Goal: Task Accomplishment & Management: Complete application form

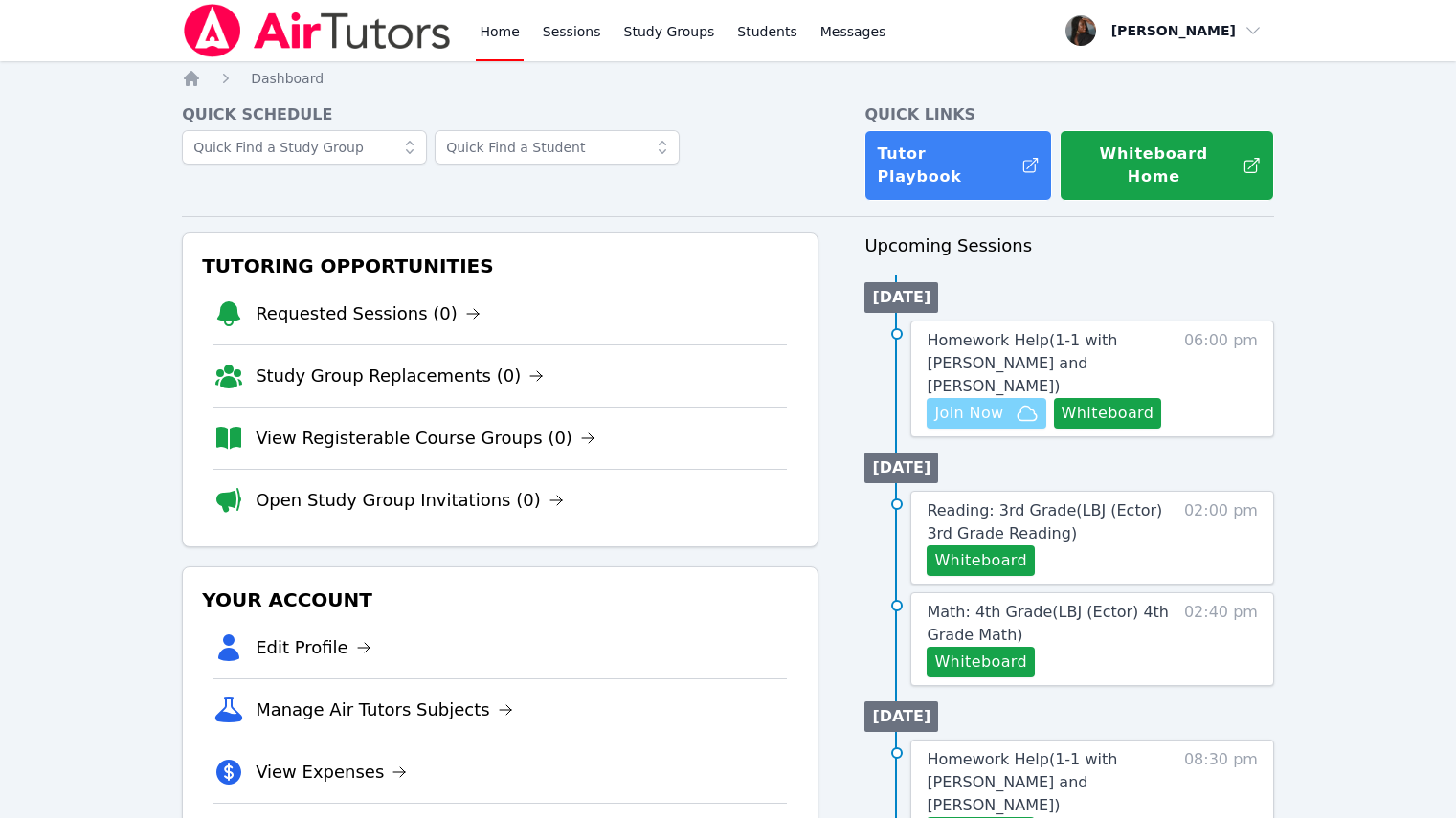
click at [950, 402] on span "Join Now" at bounding box center [969, 413] width 69 height 23
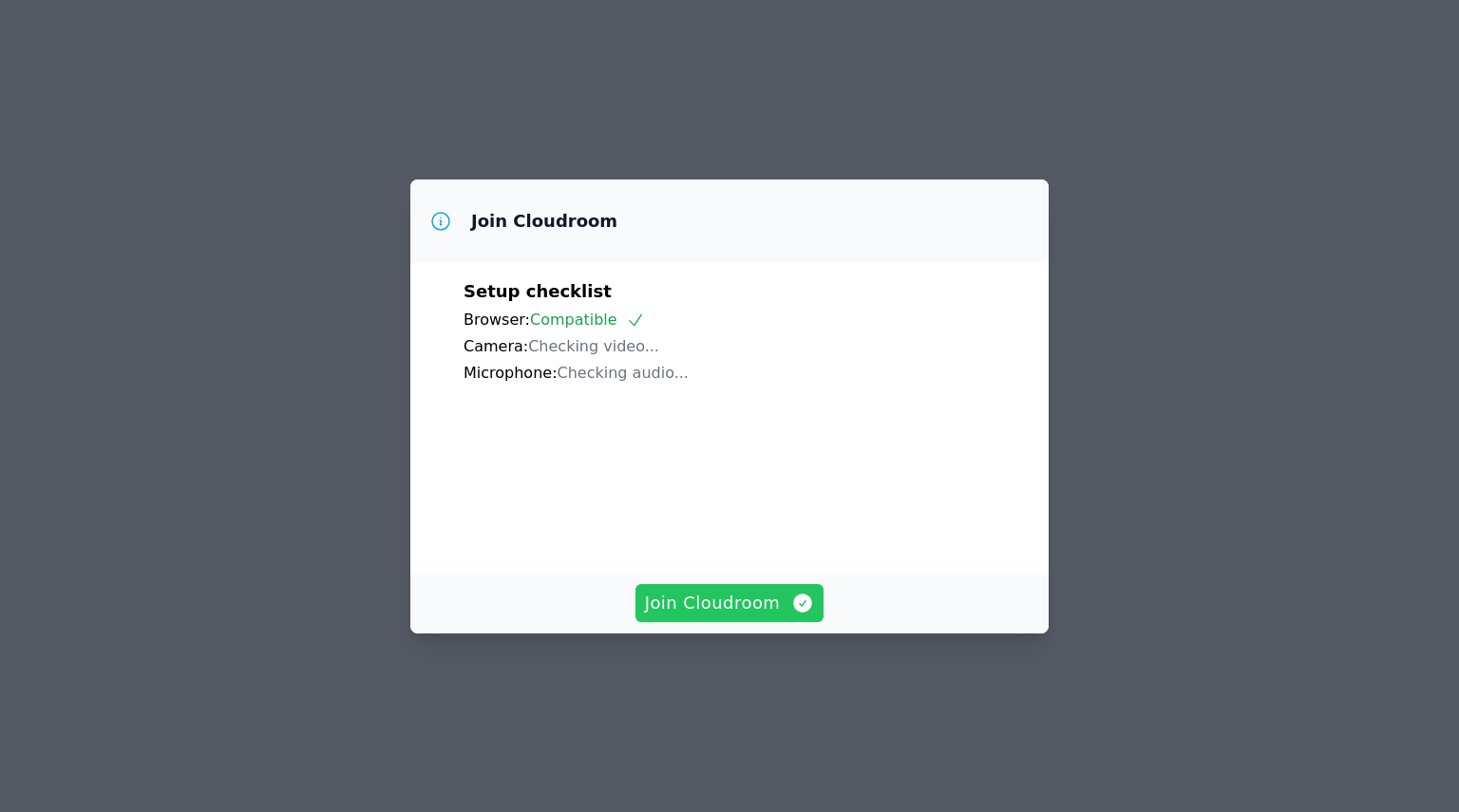
click at [719, 616] on span "Join Cloudroom" at bounding box center [730, 602] width 170 height 26
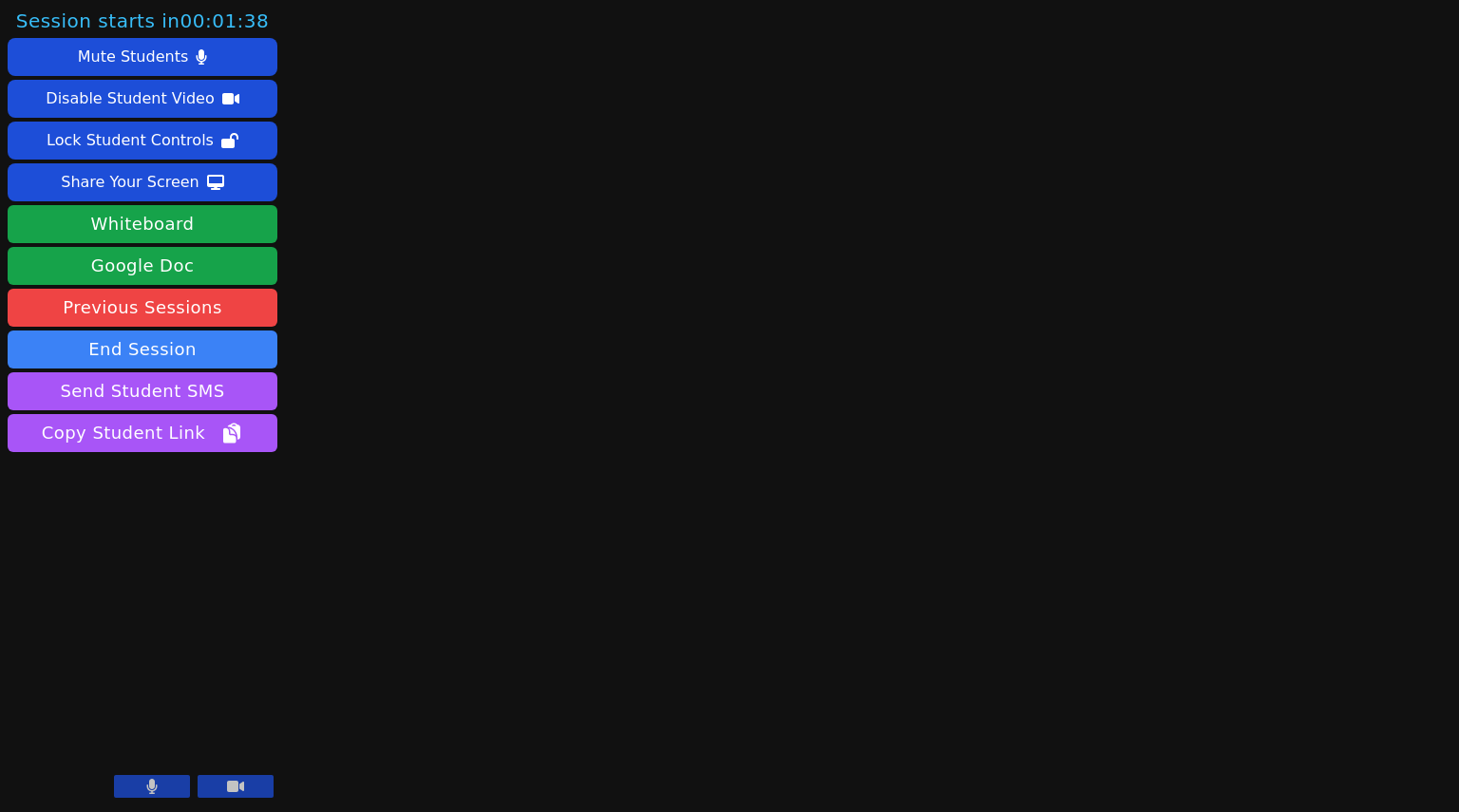
click at [146, 794] on icon at bounding box center [152, 786] width 12 height 15
click at [260, 787] on button at bounding box center [234, 786] width 76 height 23
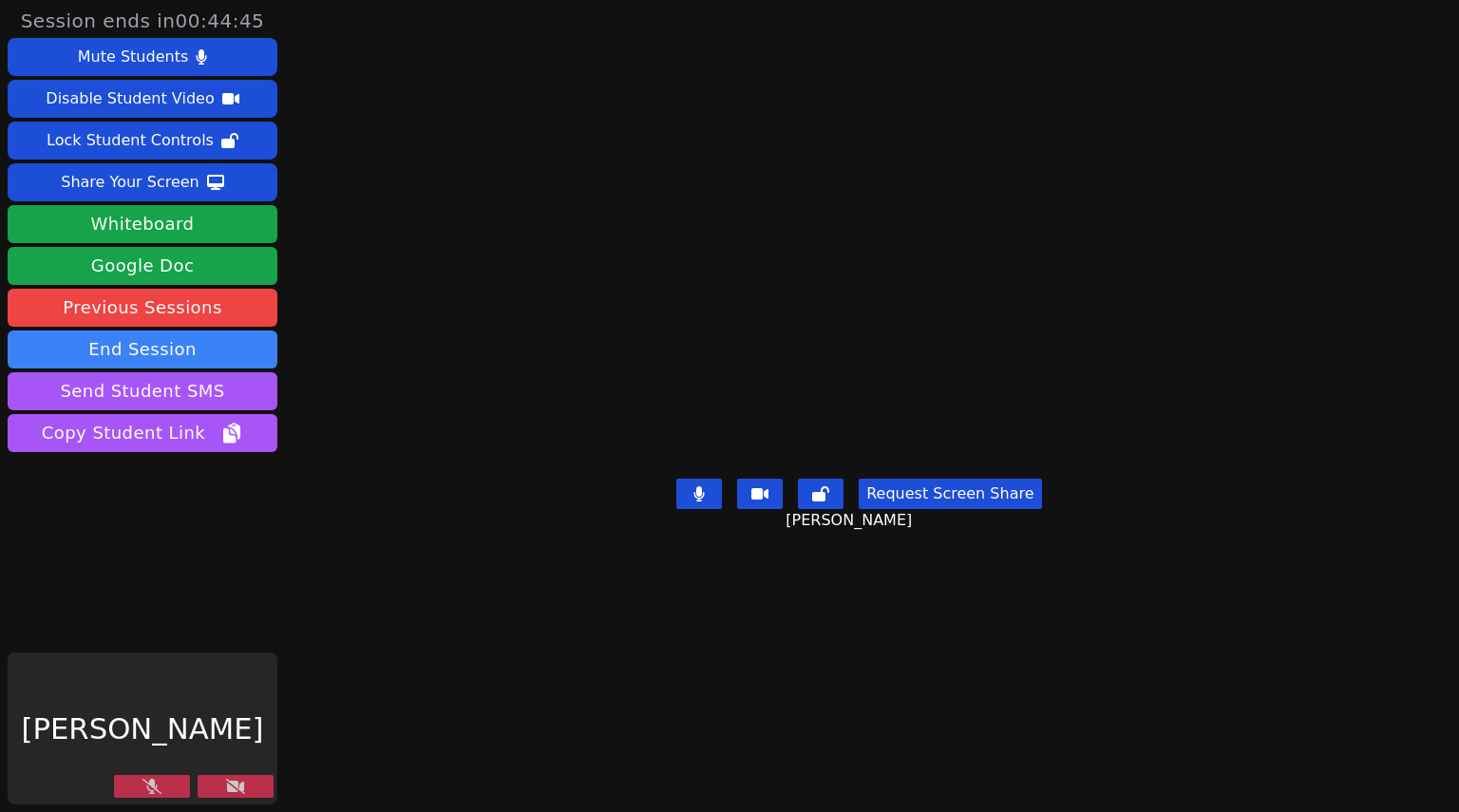
click at [157, 784] on icon at bounding box center [151, 786] width 19 height 15
click at [250, 780] on button at bounding box center [234, 786] width 76 height 23
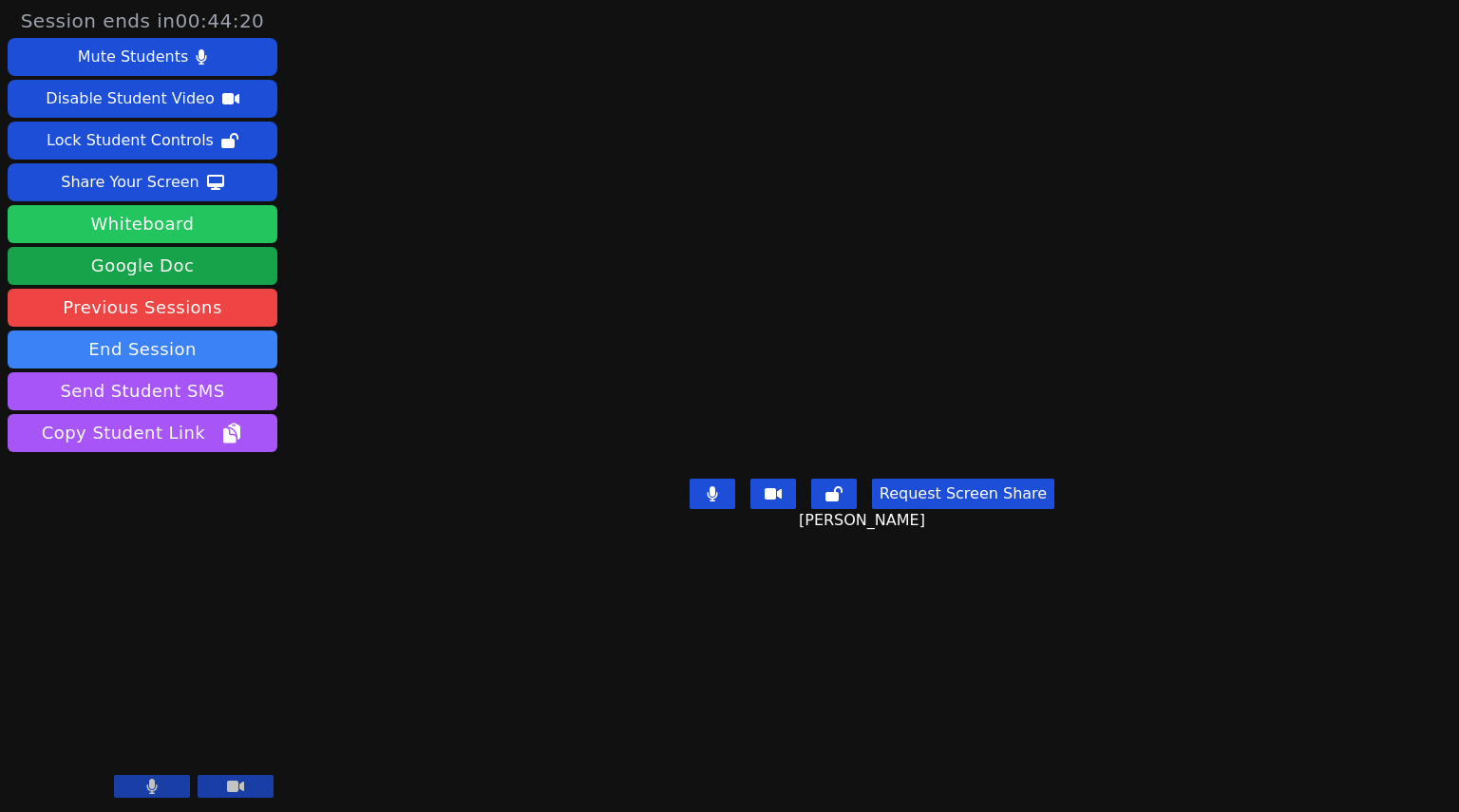
click at [176, 228] on button "Whiteboard" at bounding box center [142, 224] width 270 height 38
click at [1001, 509] on button "Request Screen Share" at bounding box center [964, 493] width 182 height 30
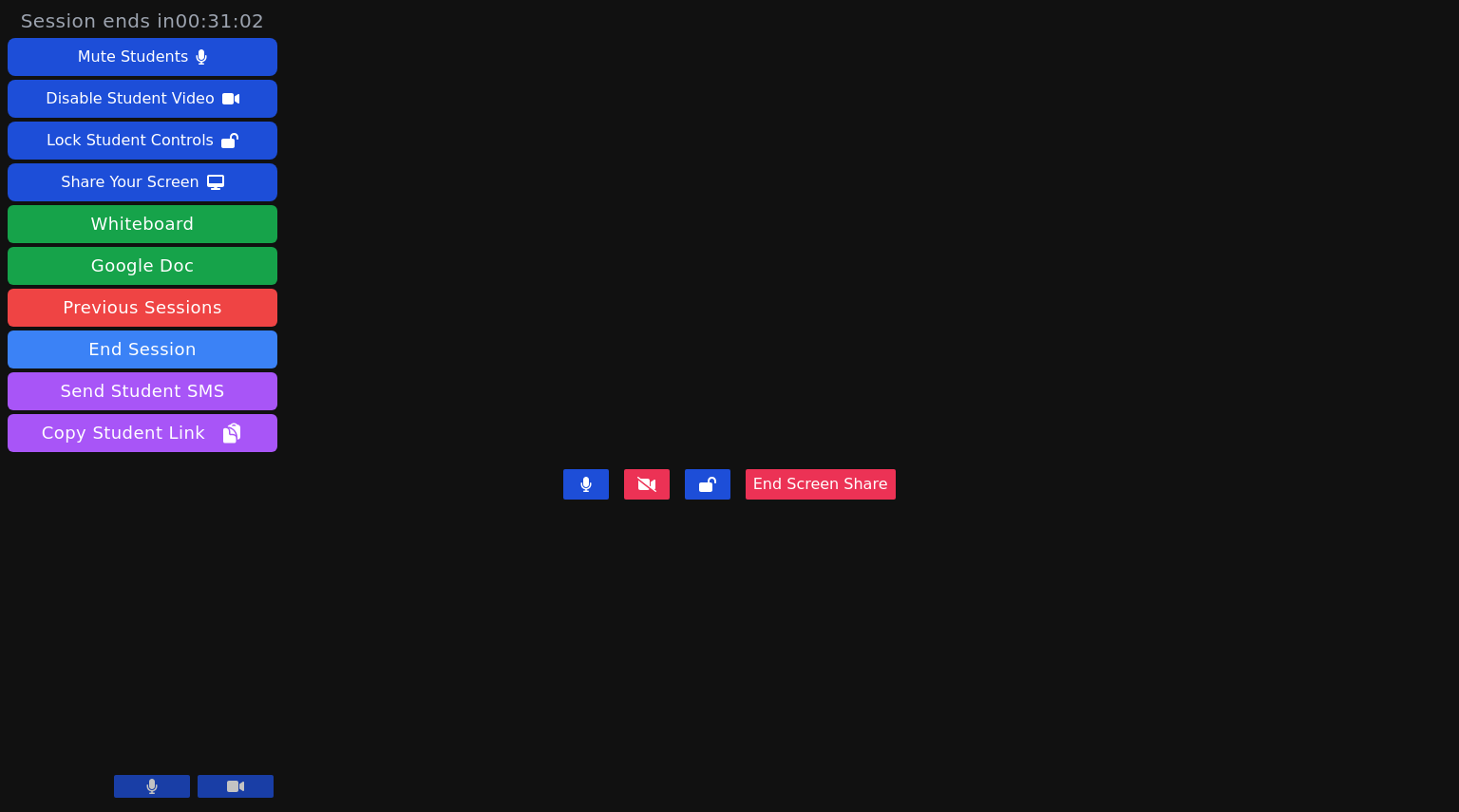
click at [872, 285] on video at bounding box center [729, 368] width 286 height 187
click at [896, 499] on button "End Screen Share" at bounding box center [820, 483] width 150 height 30
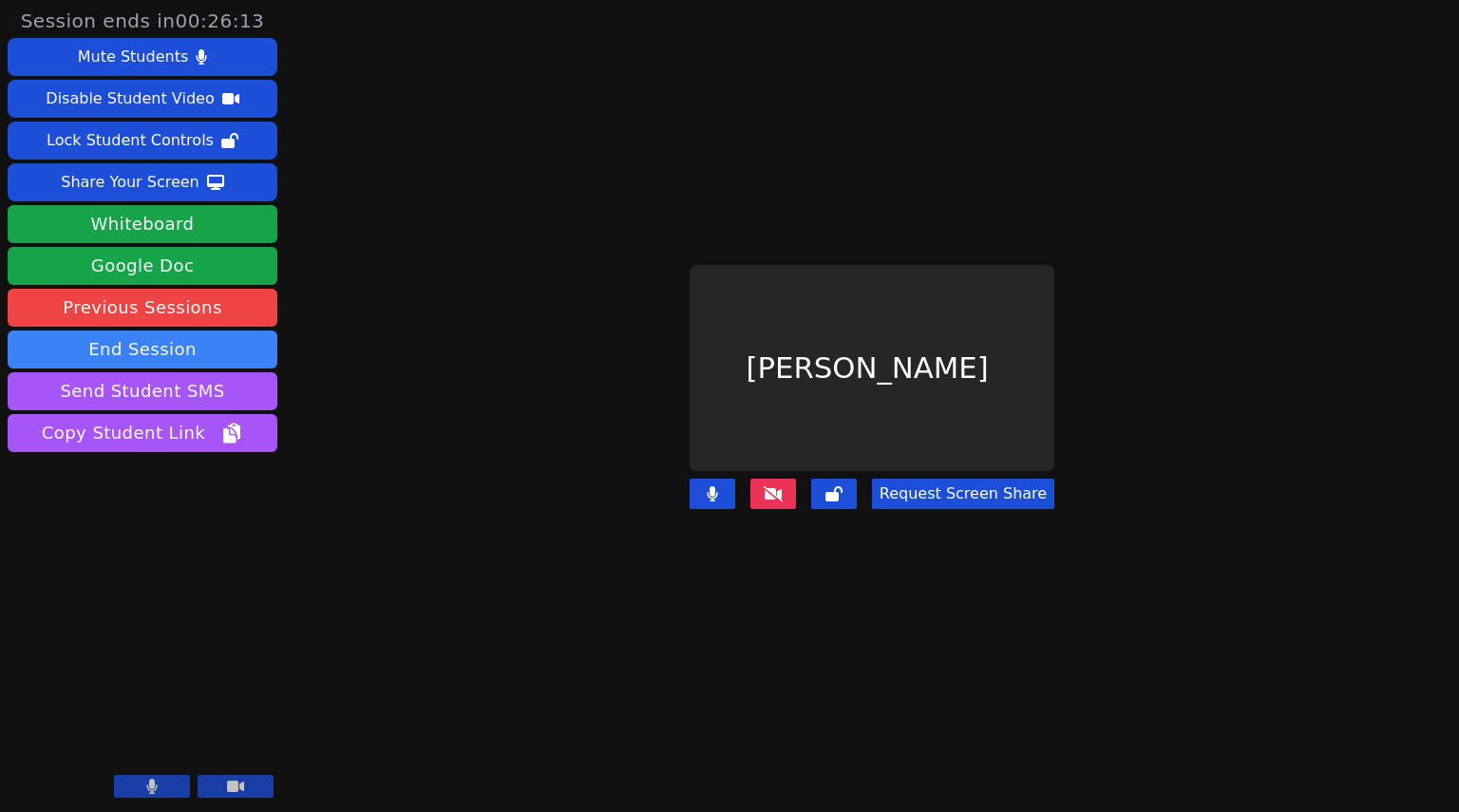
click at [769, 486] on icon at bounding box center [773, 493] width 19 height 15
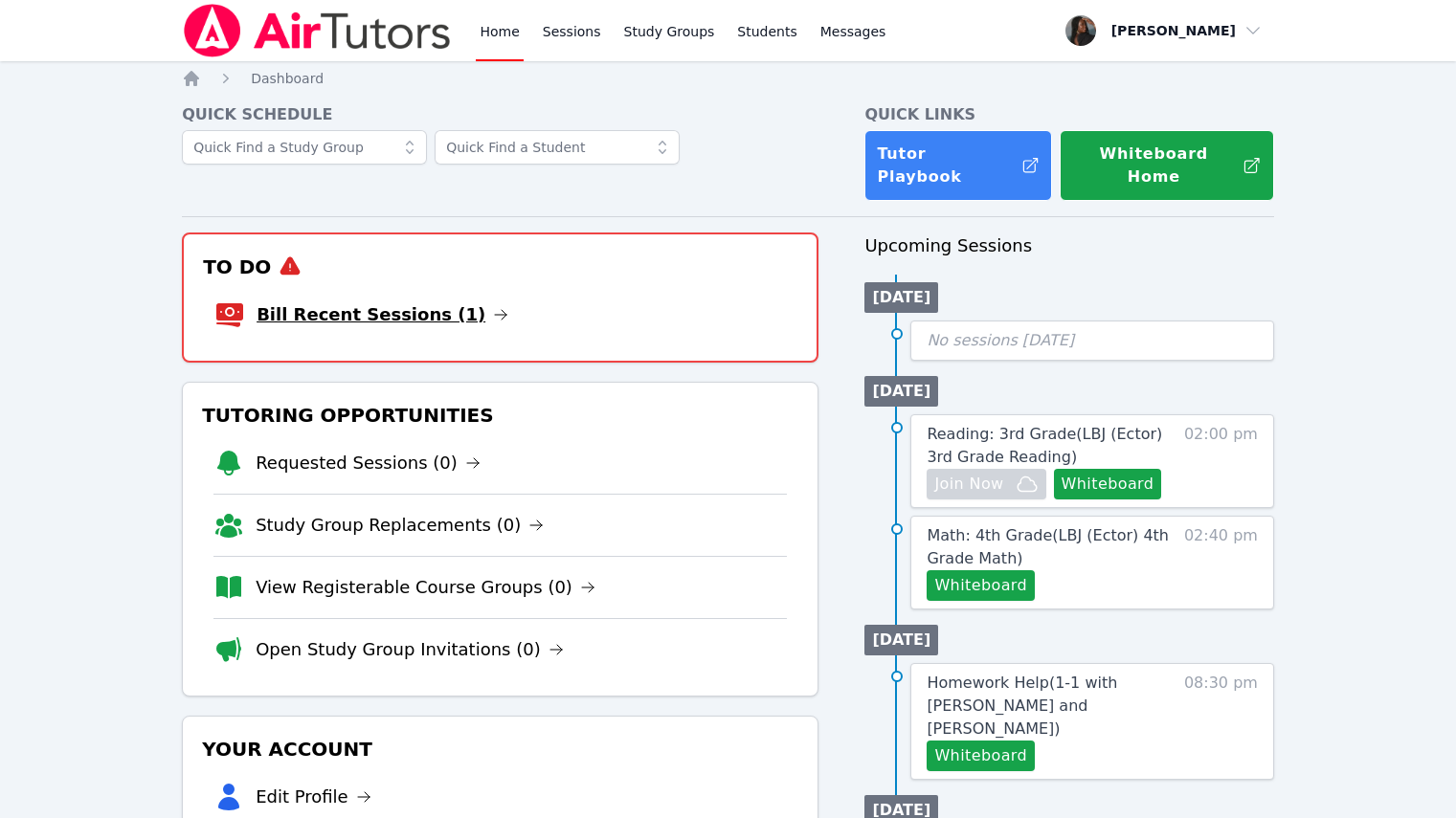
click at [368, 301] on link "Bill Recent Sessions (1)" at bounding box center [383, 314] width 252 height 27
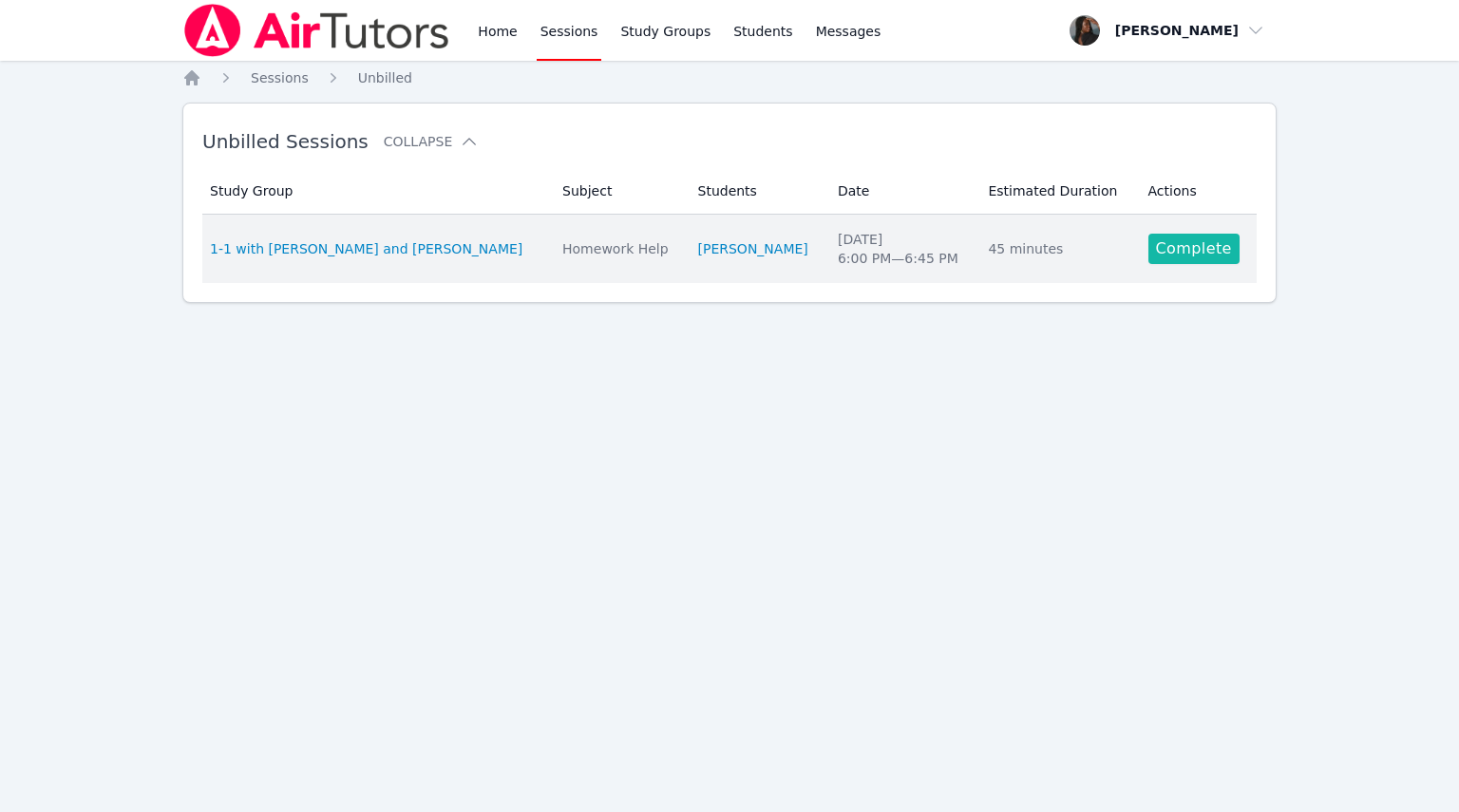
click at [1189, 253] on link "Complete" at bounding box center [1194, 248] width 91 height 30
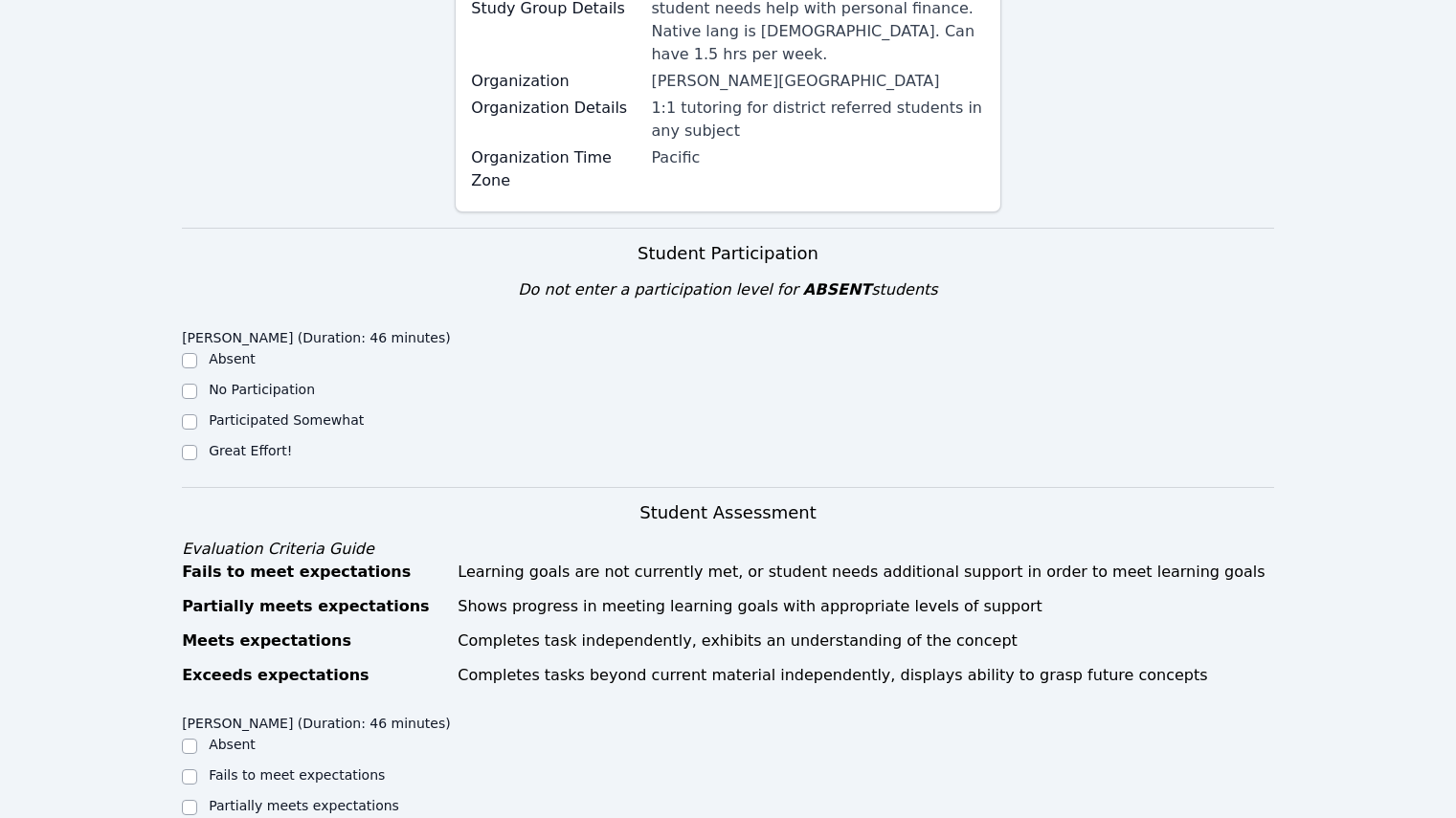
scroll to position [382, 0]
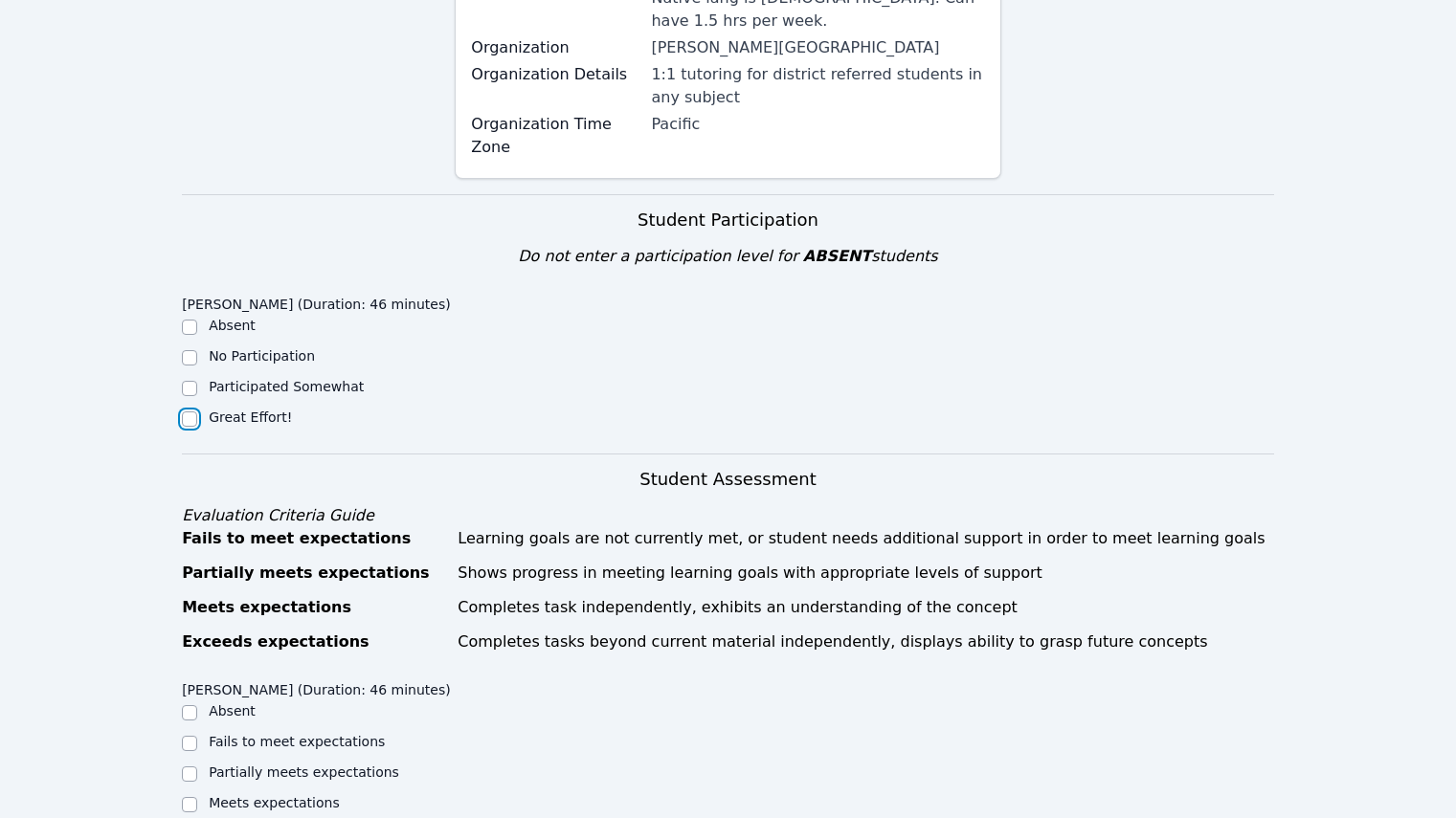
click at [193, 411] on input "Great Effort!" at bounding box center [189, 418] width 15 height 15
checkbox input "true"
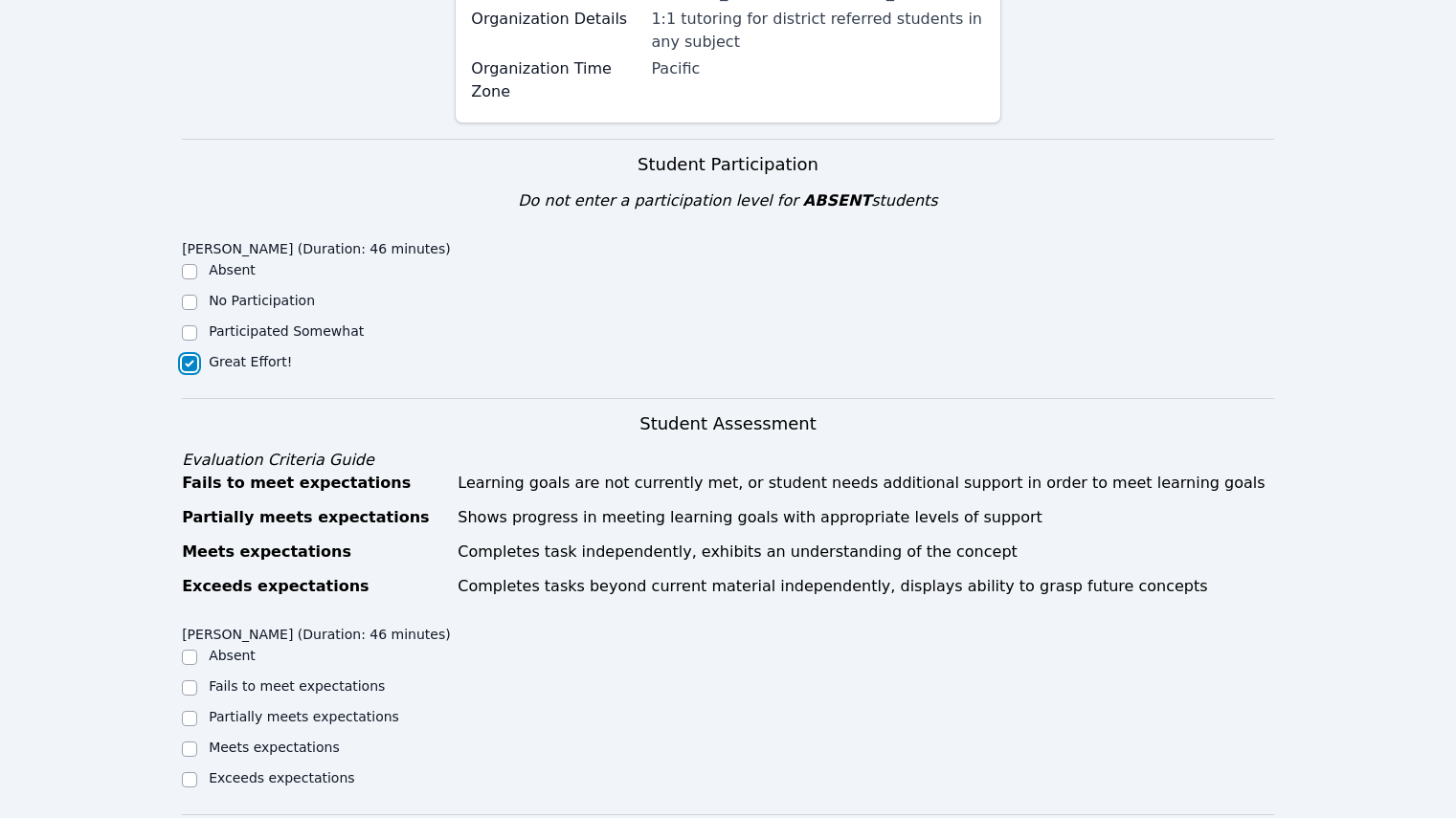
scroll to position [574, 0]
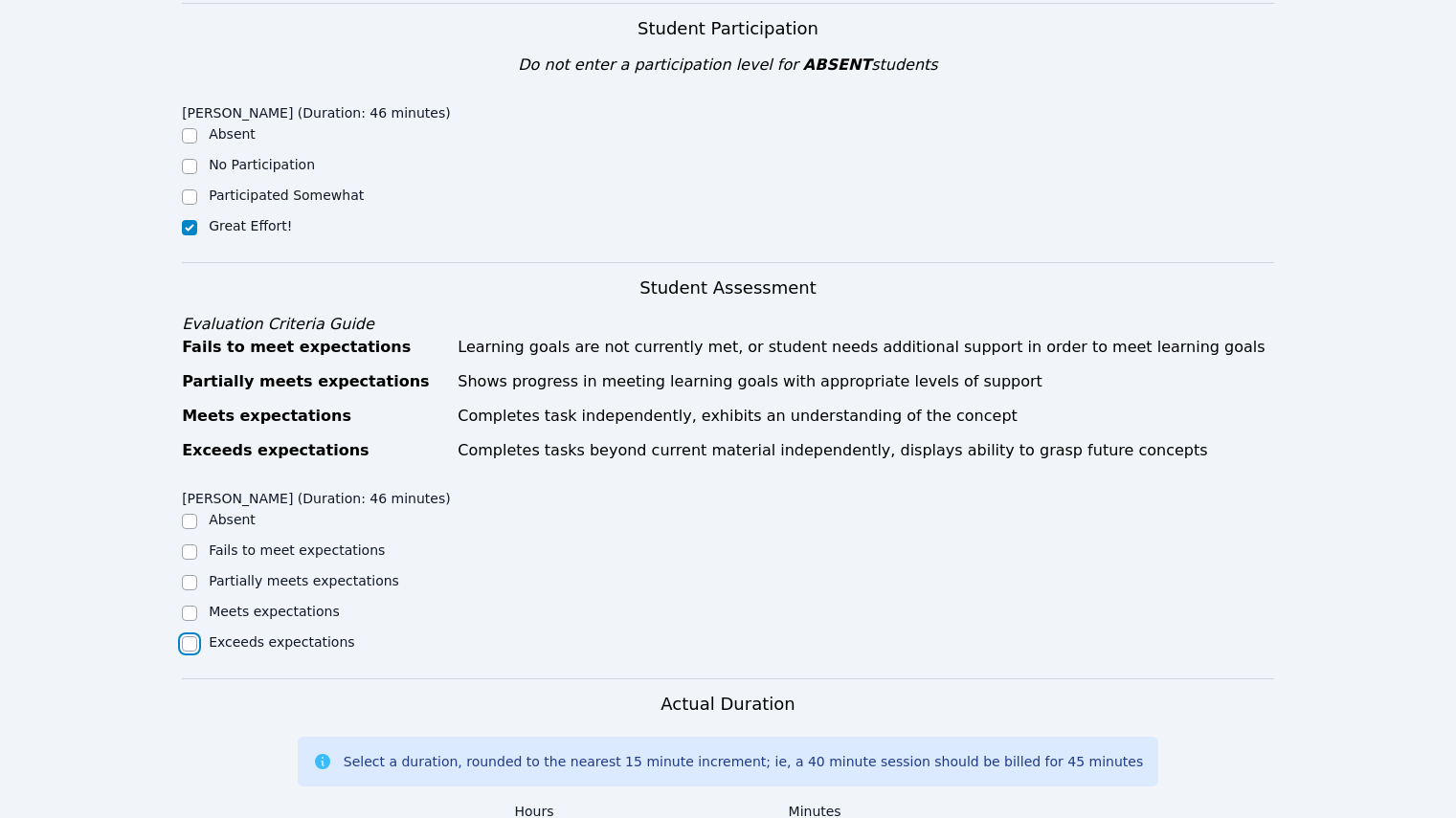
click at [194, 636] on input "Exceeds expectations" at bounding box center [189, 643] width 15 height 15
checkbox input "true"
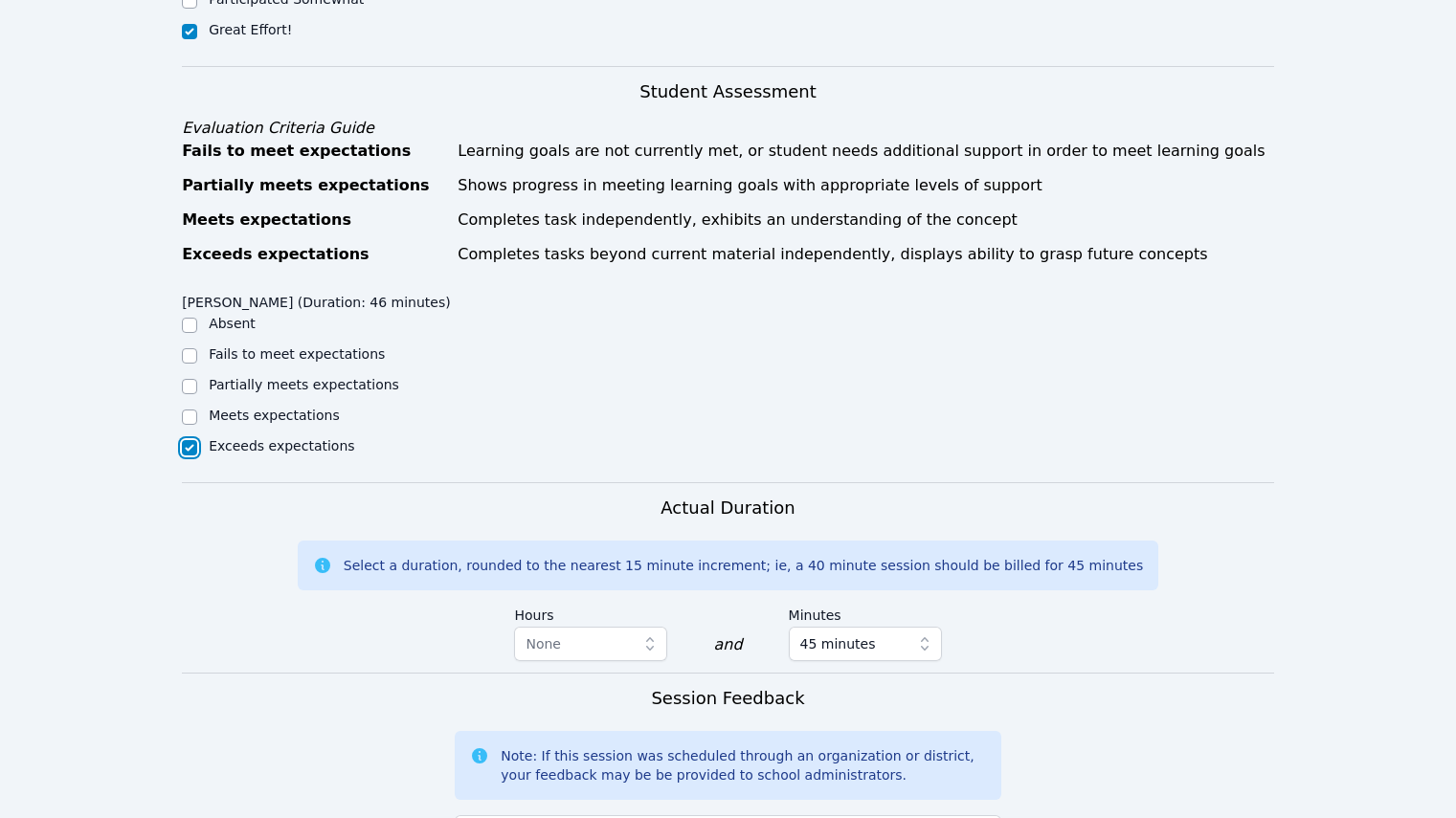
scroll to position [956, 0]
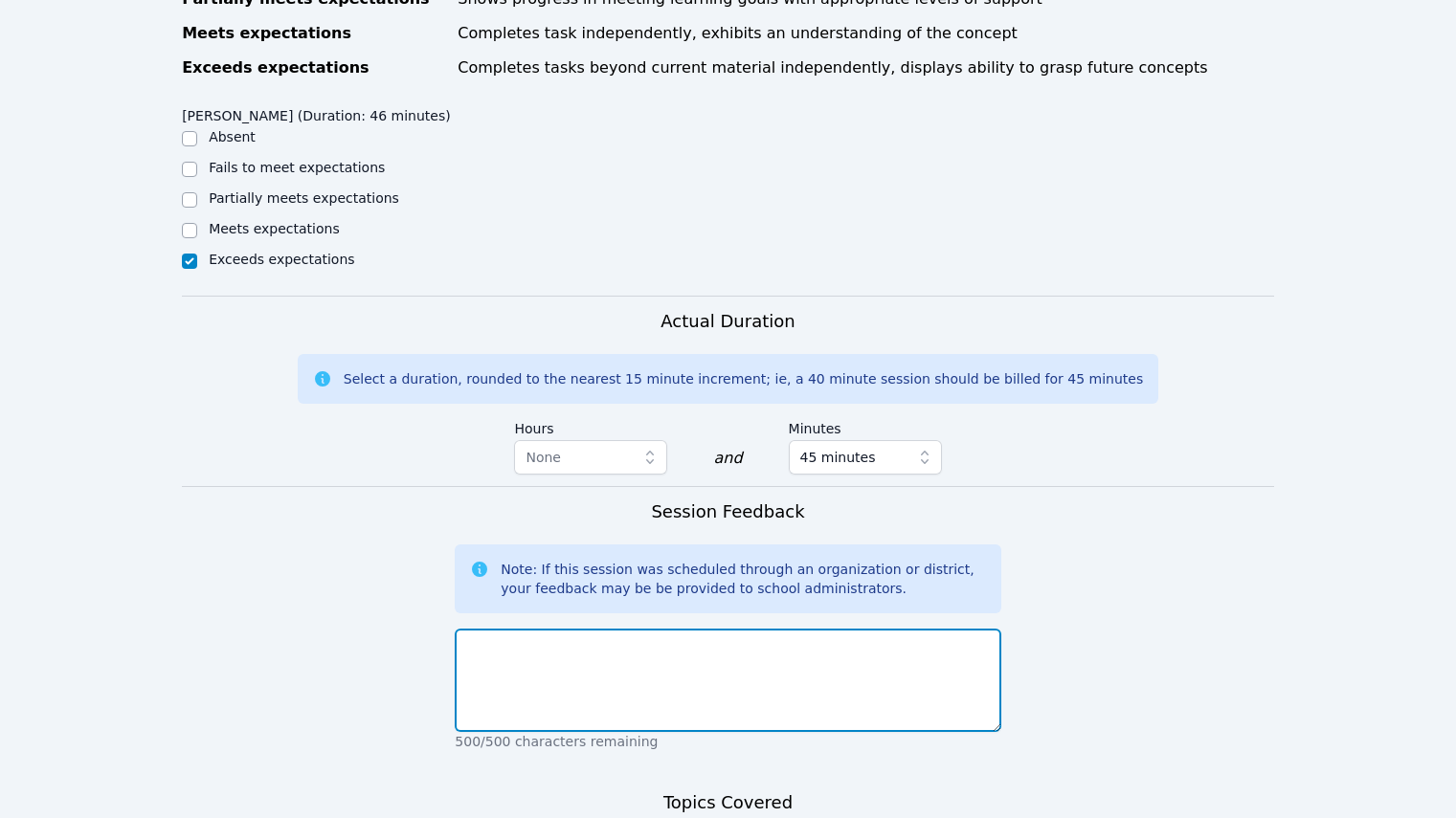
click at [521, 630] on textarea at bounding box center [728, 680] width 546 height 104
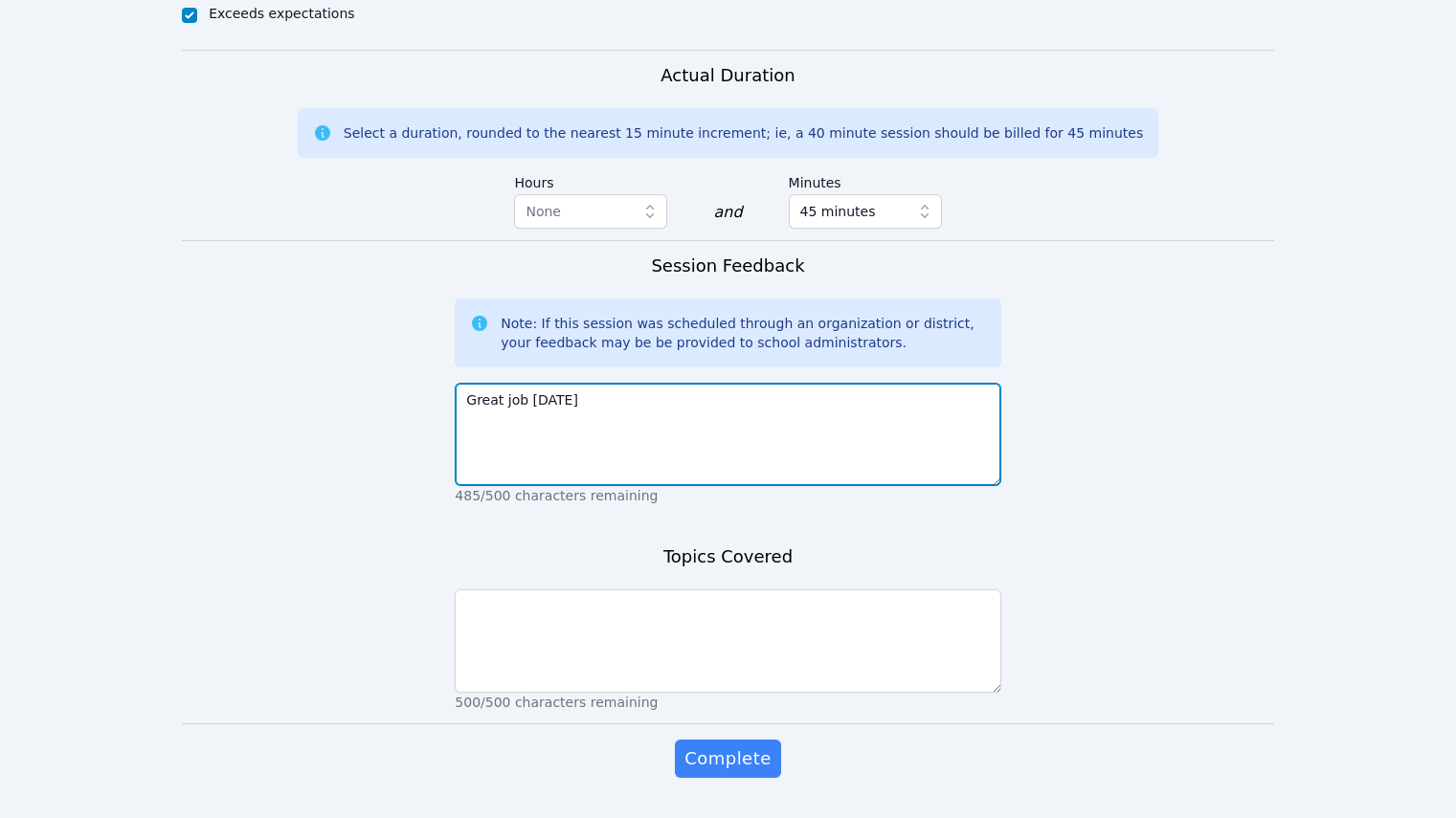
scroll to position [1208, 0]
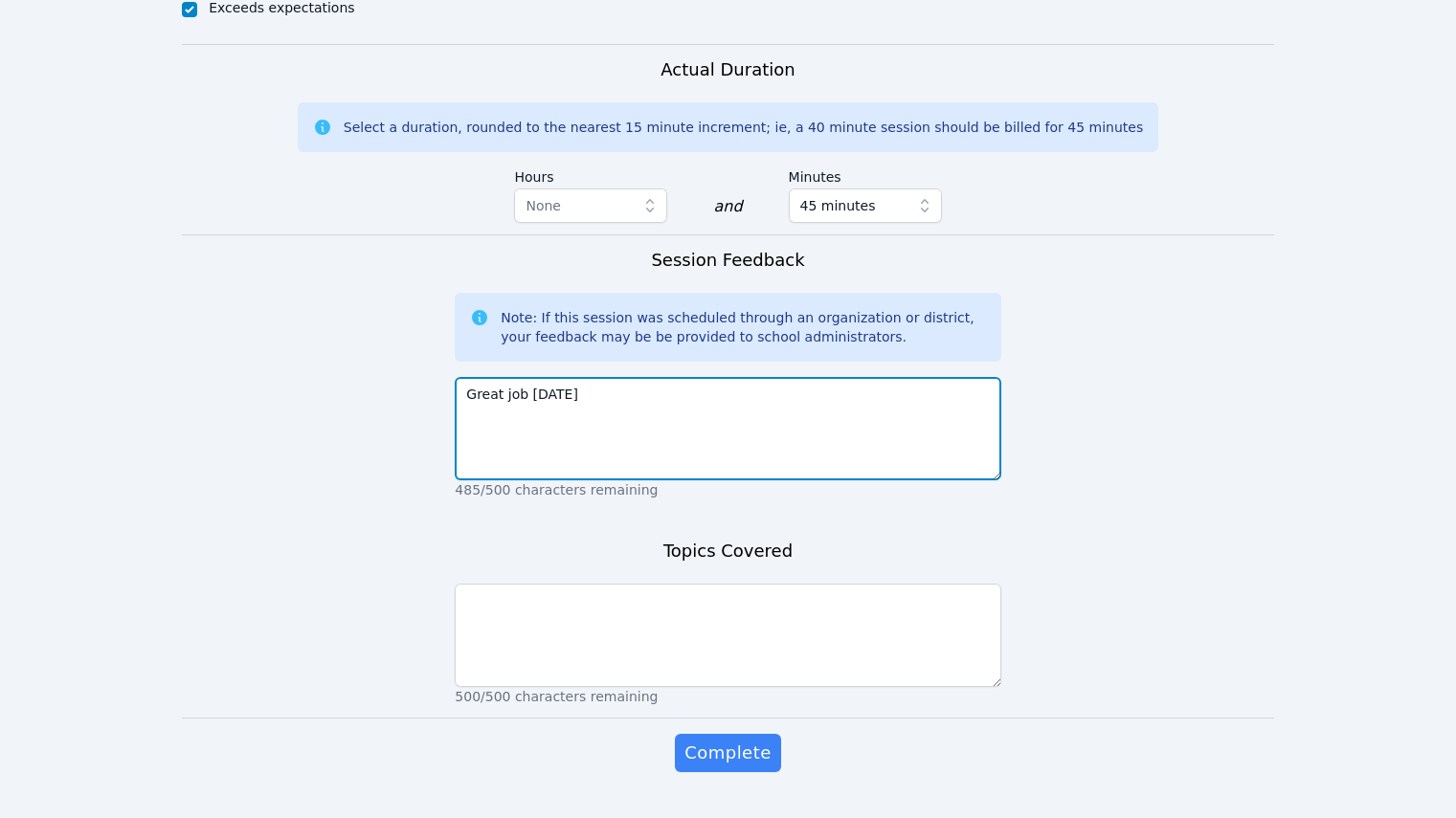
type textarea "Great job today"
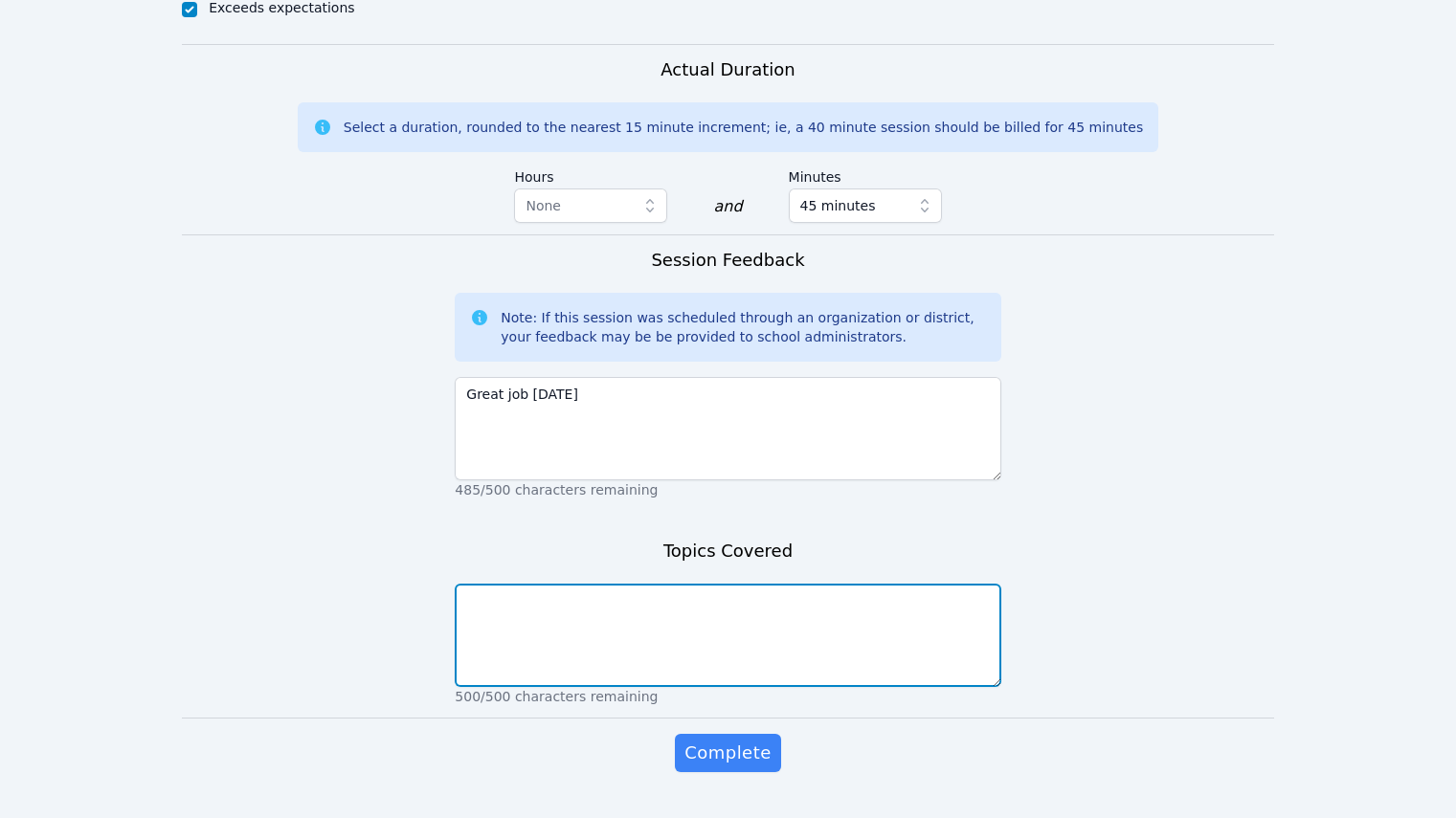
click at [555, 590] on textarea at bounding box center [728, 635] width 546 height 104
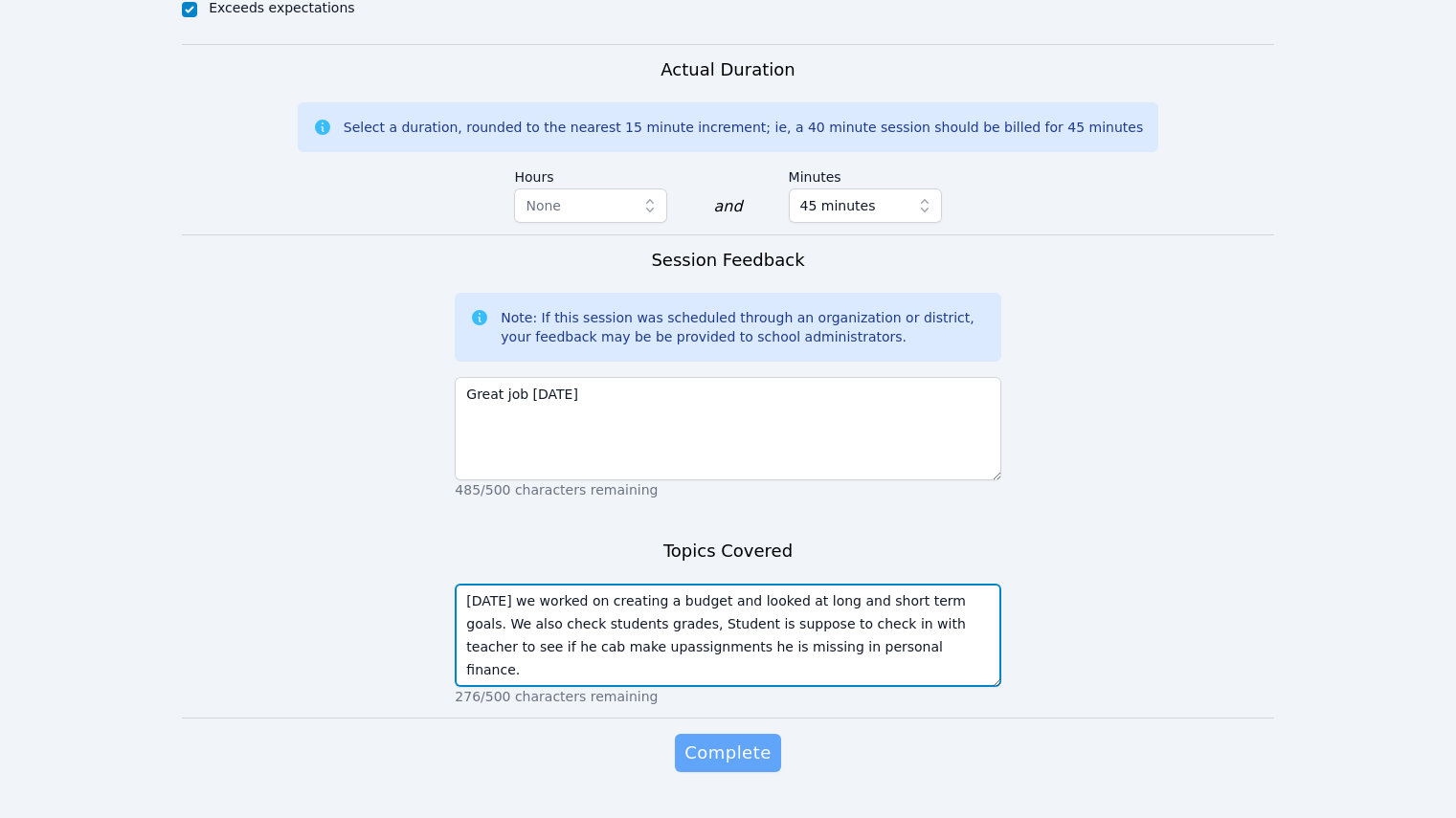
type textarea "Today we worked on creating a budget and looked at long and short term goals. W…"
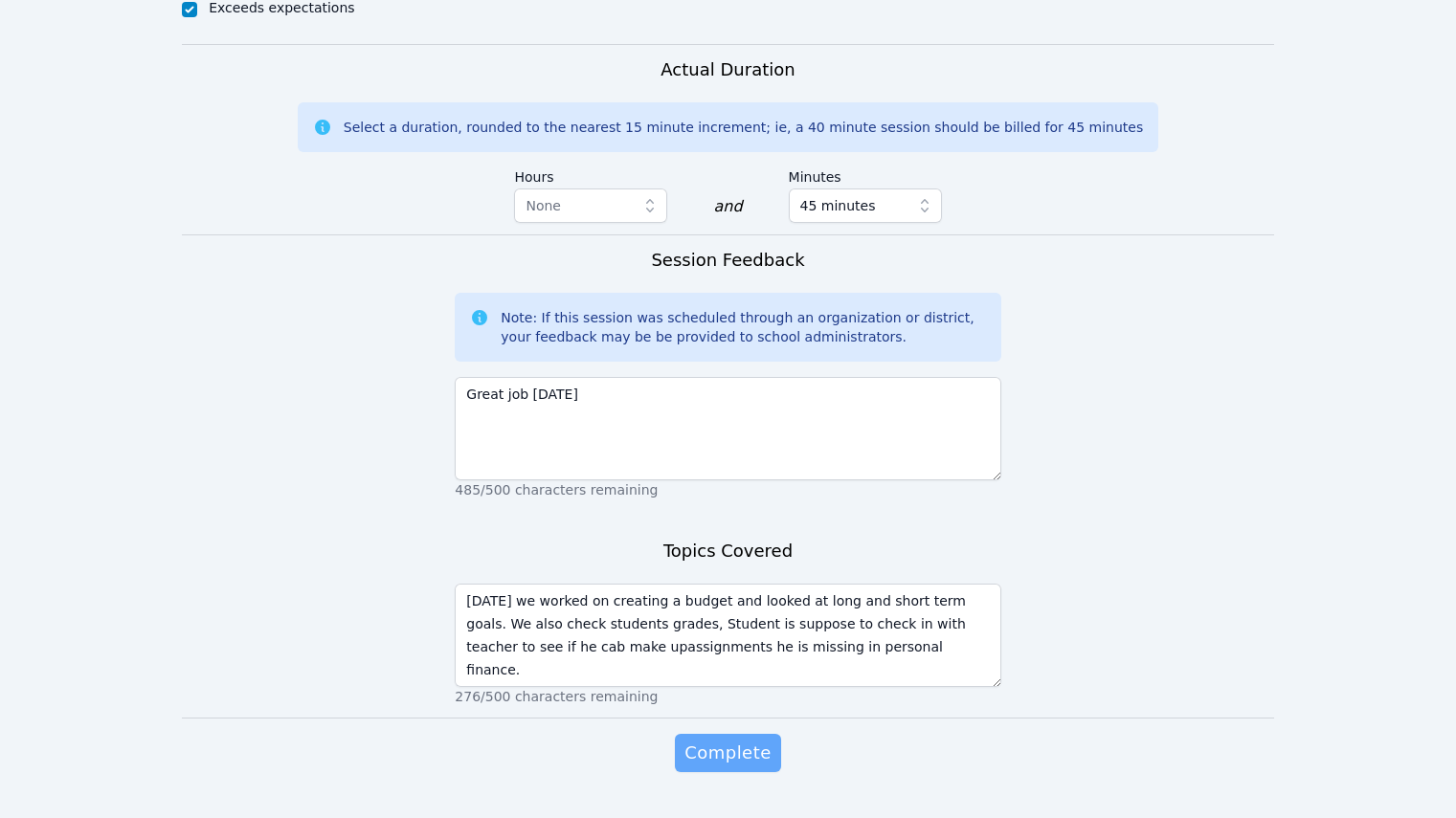
click at [747, 740] on span "Complete" at bounding box center [727, 753] width 86 height 27
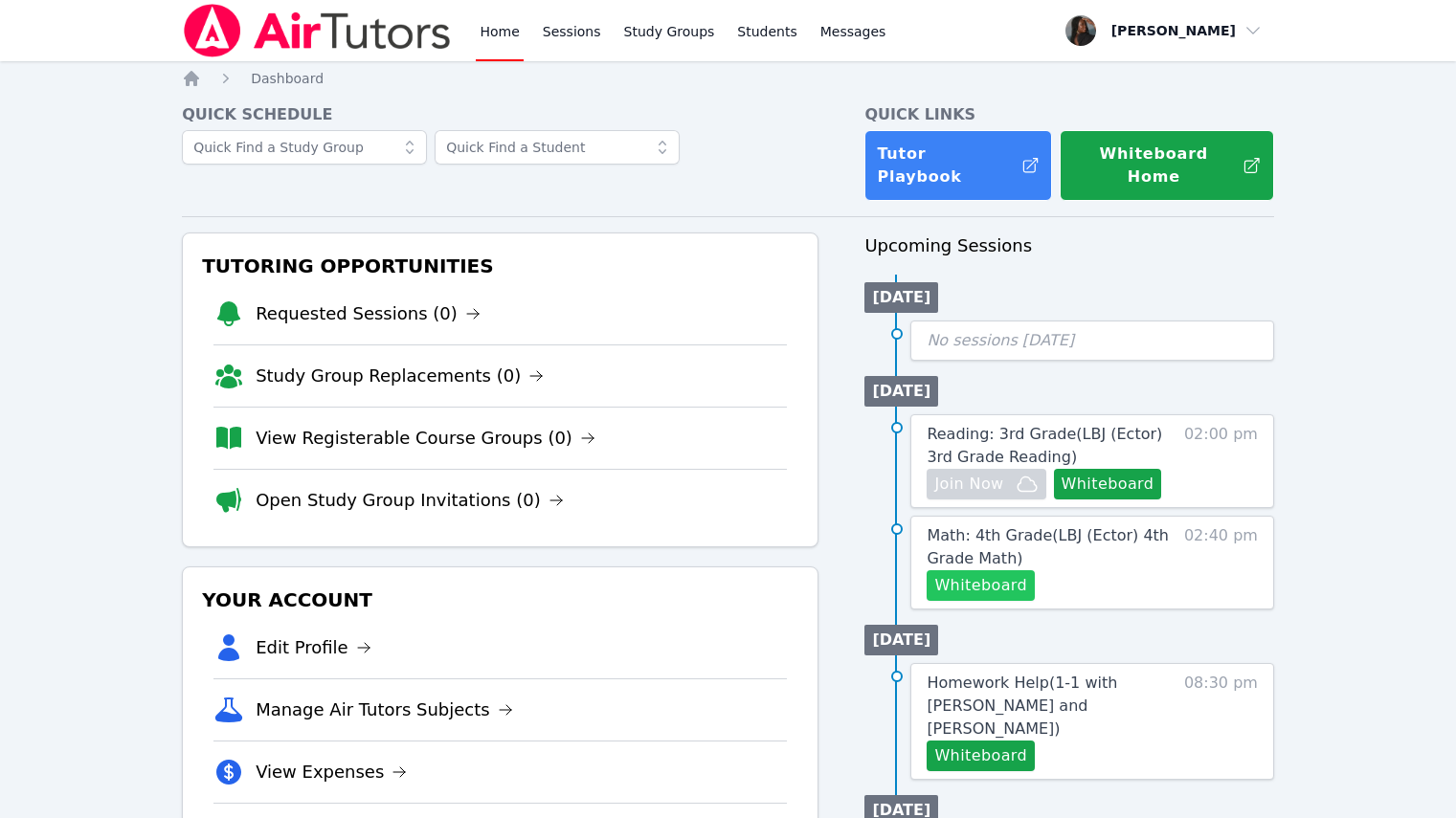
click at [996, 574] on button "Whiteboard" at bounding box center [980, 585] width 108 height 31
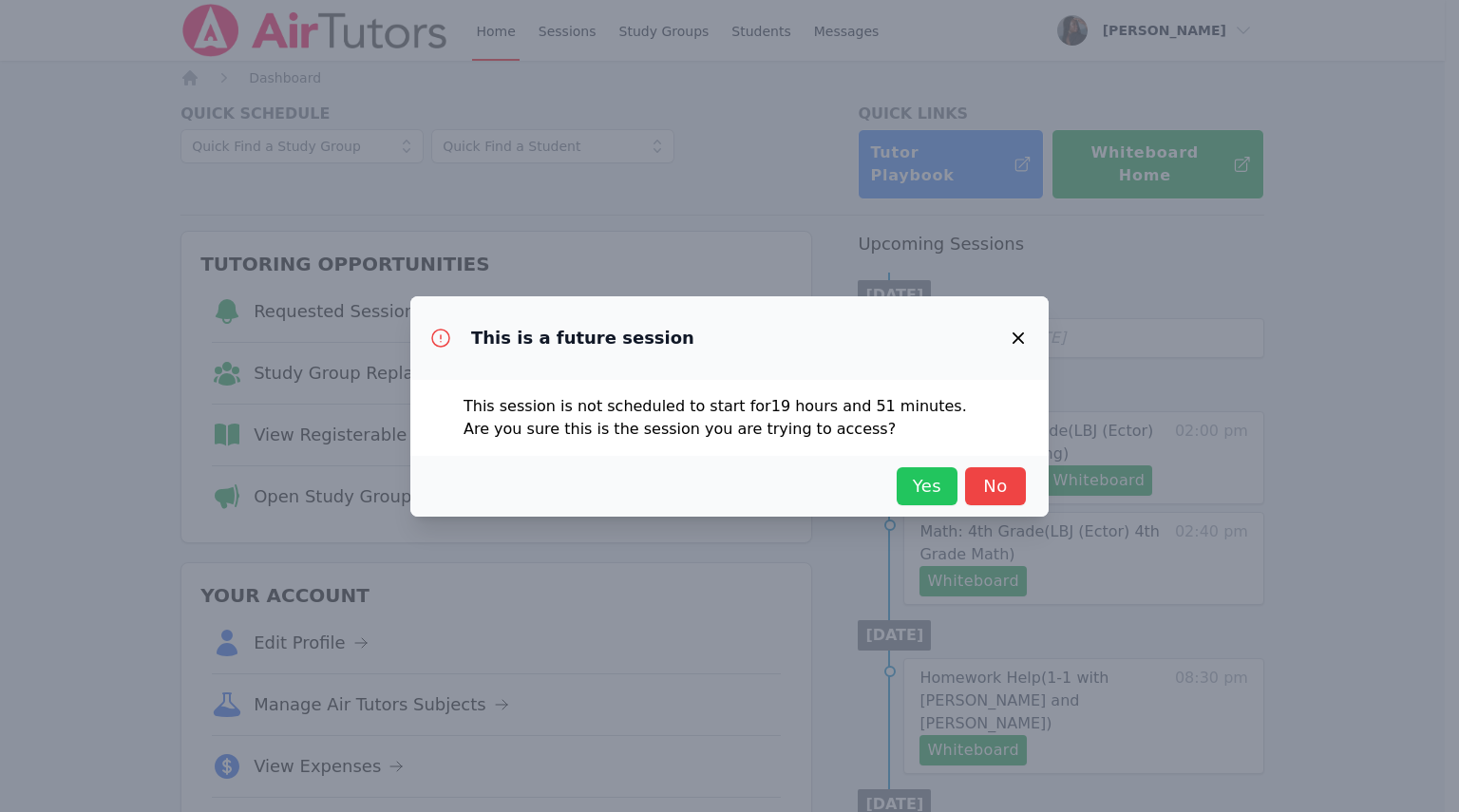
click at [939, 467] on button "Yes" at bounding box center [927, 485] width 61 height 38
